Goal: Task Accomplishment & Management: Use online tool/utility

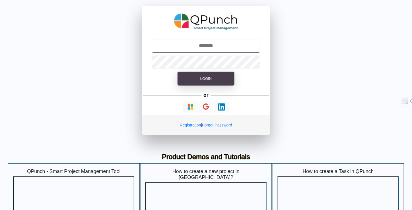
type input "**********"
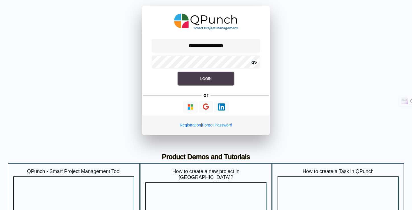
click at [203, 83] on button "Login" at bounding box center [206, 79] width 57 height 14
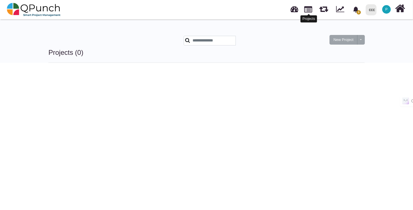
click at [309, 11] on link at bounding box center [308, 9] width 8 height 10
click at [306, 13] on link at bounding box center [308, 9] width 8 height 10
click at [298, 11] on link at bounding box center [295, 8] width 8 height 9
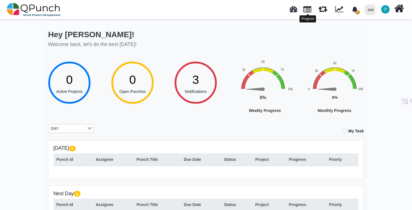
click at [306, 7] on link at bounding box center [308, 9] width 8 height 10
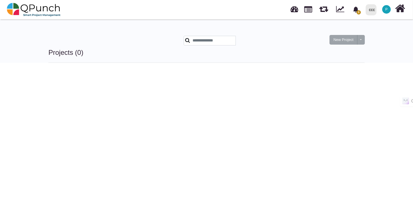
click at [319, 11] on div at bounding box center [324, 9] width 15 height 17
click at [324, 11] on link at bounding box center [323, 8] width 9 height 10
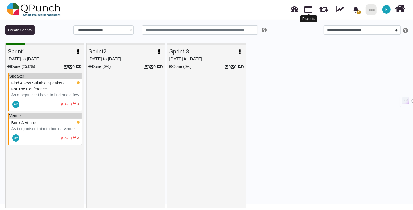
click at [310, 11] on link at bounding box center [308, 9] width 8 height 10
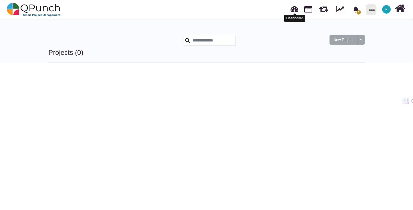
click at [295, 10] on link at bounding box center [295, 8] width 8 height 9
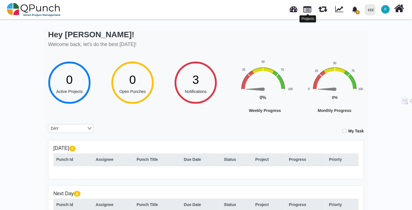
click at [306, 12] on link at bounding box center [308, 9] width 8 height 10
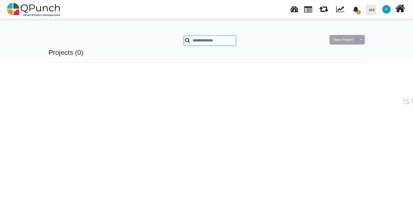
click at [222, 40] on input "text" at bounding box center [210, 41] width 52 height 10
click at [357, 11] on icon "bell fill" at bounding box center [355, 10] width 5 height 6
type input "****"
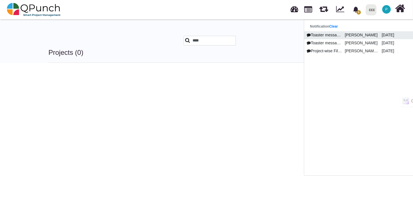
click at [355, 38] on link "Toaster message displayed outside of modal [PERSON_NAME][GEOGRAPHIC_DATA] [DATE]" at bounding box center [361, 35] width 114 height 8
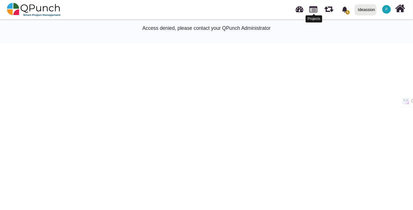
click at [316, 12] on link at bounding box center [314, 9] width 8 height 10
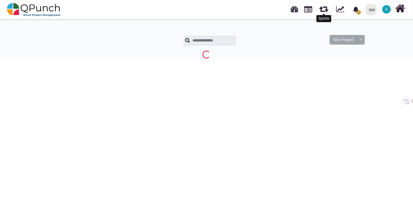
click at [322, 11] on link at bounding box center [323, 8] width 9 height 10
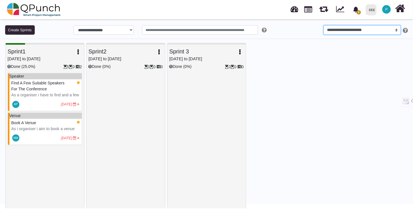
click at [335, 28] on select "**********" at bounding box center [362, 30] width 77 height 10
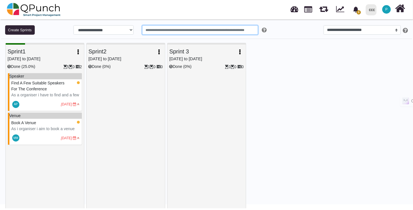
click at [156, 27] on input "text" at bounding box center [200, 30] width 116 height 10
click at [162, 29] on input "text" at bounding box center [200, 30] width 116 height 10
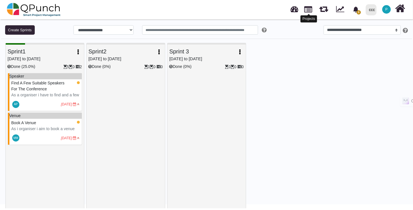
click at [309, 8] on link at bounding box center [308, 9] width 8 height 10
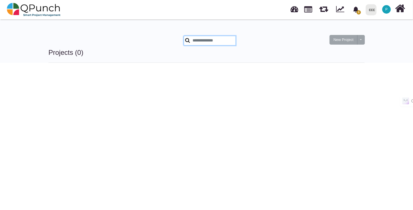
click at [208, 38] on input "text" at bounding box center [210, 41] width 52 height 10
type input "*"
